Goal: Task Accomplishment & Management: Manage account settings

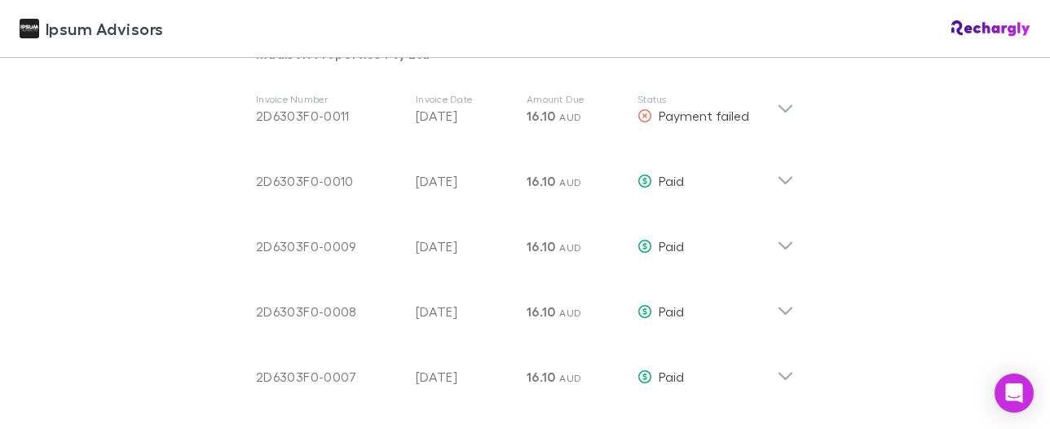
scroll to position [886, 0]
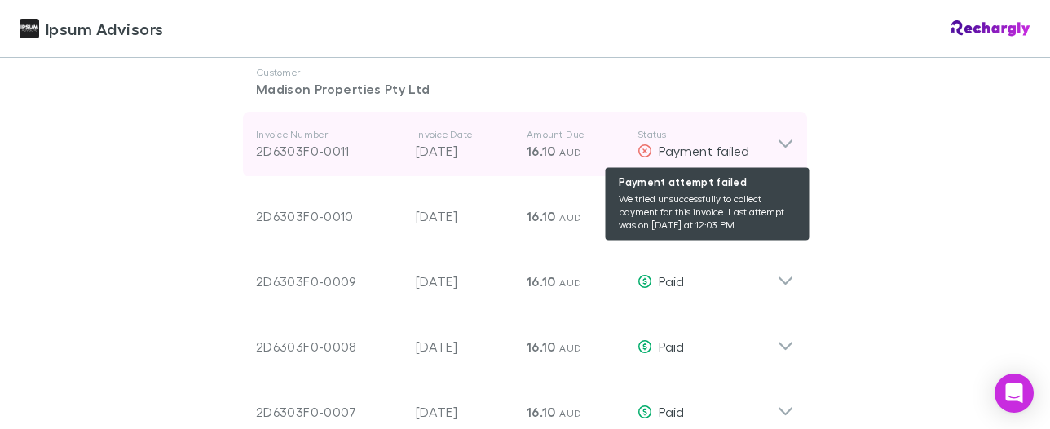
click at [773, 145] on div "Payment failed" at bounding box center [706, 151] width 139 height 20
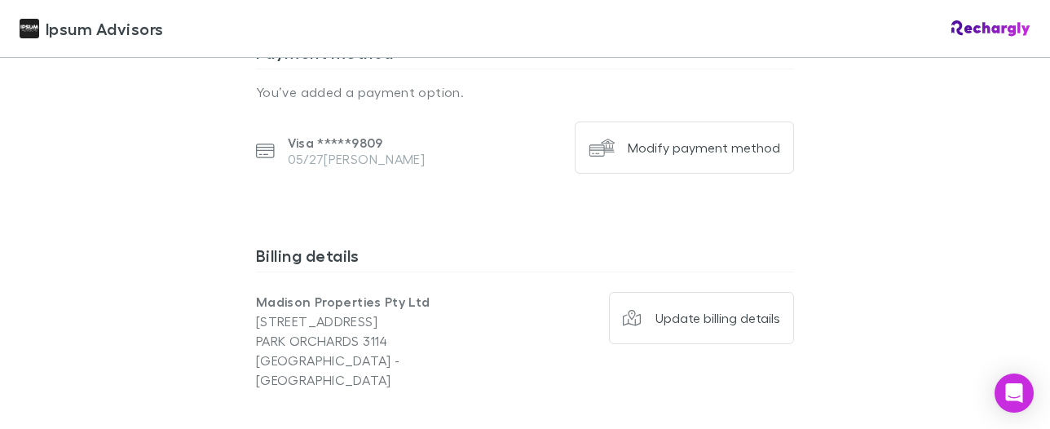
scroll to position [2033, 0]
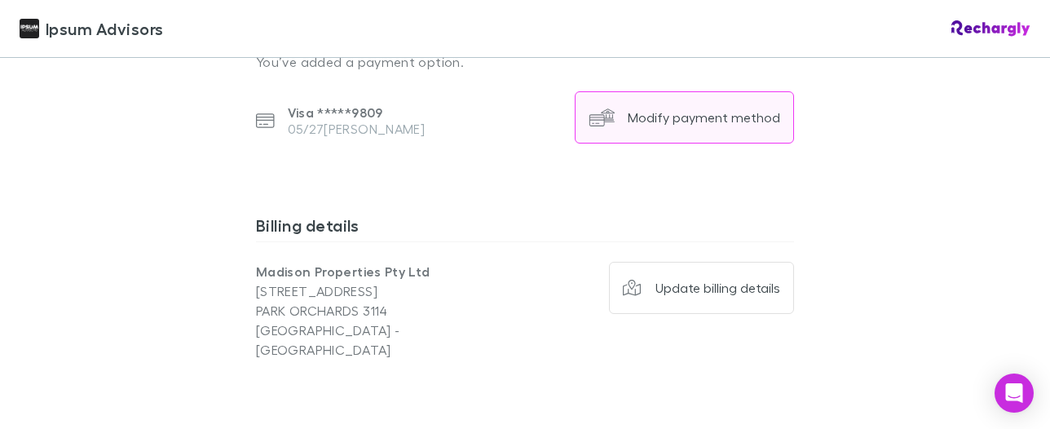
click at [680, 126] on button "Modify payment method" at bounding box center [683, 117] width 219 height 52
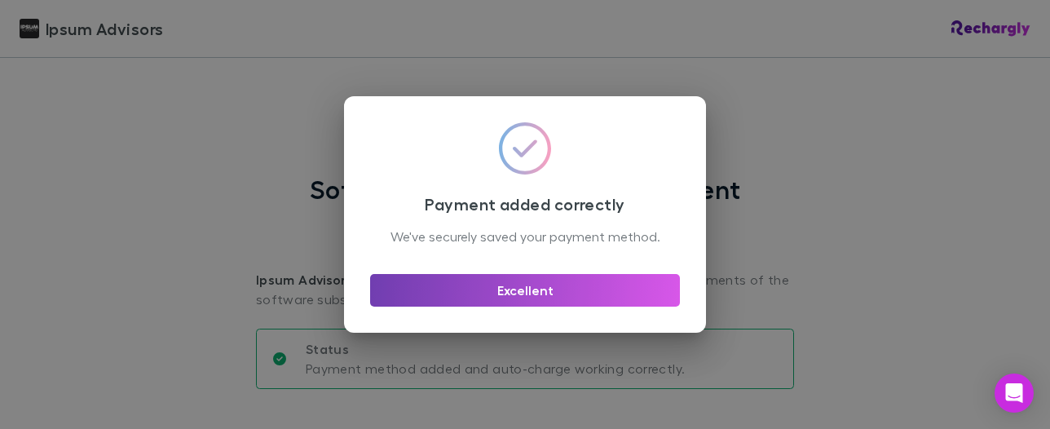
click at [555, 302] on button "Excellent" at bounding box center [525, 290] width 310 height 33
